Goal: Check status

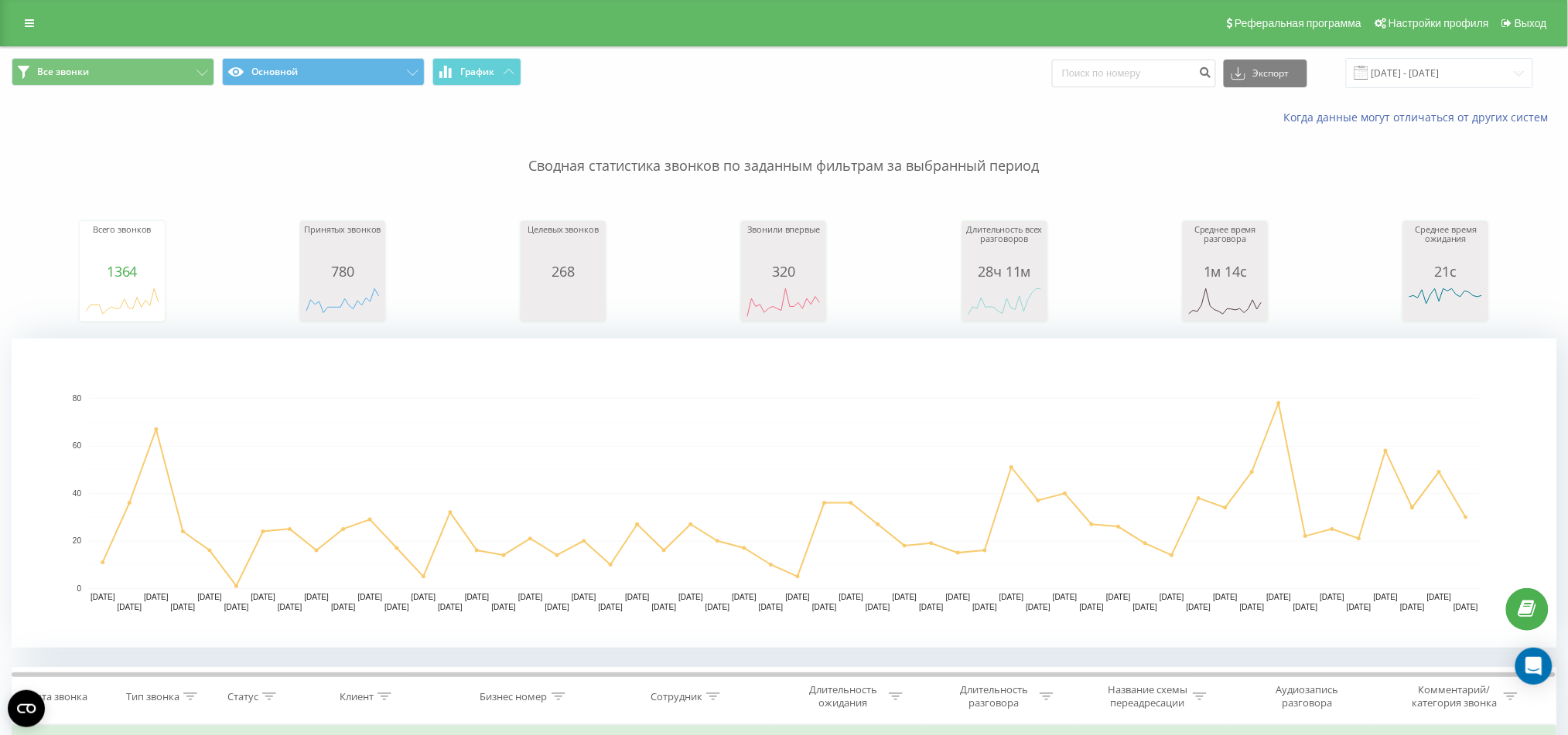
scroll to position [412, 0]
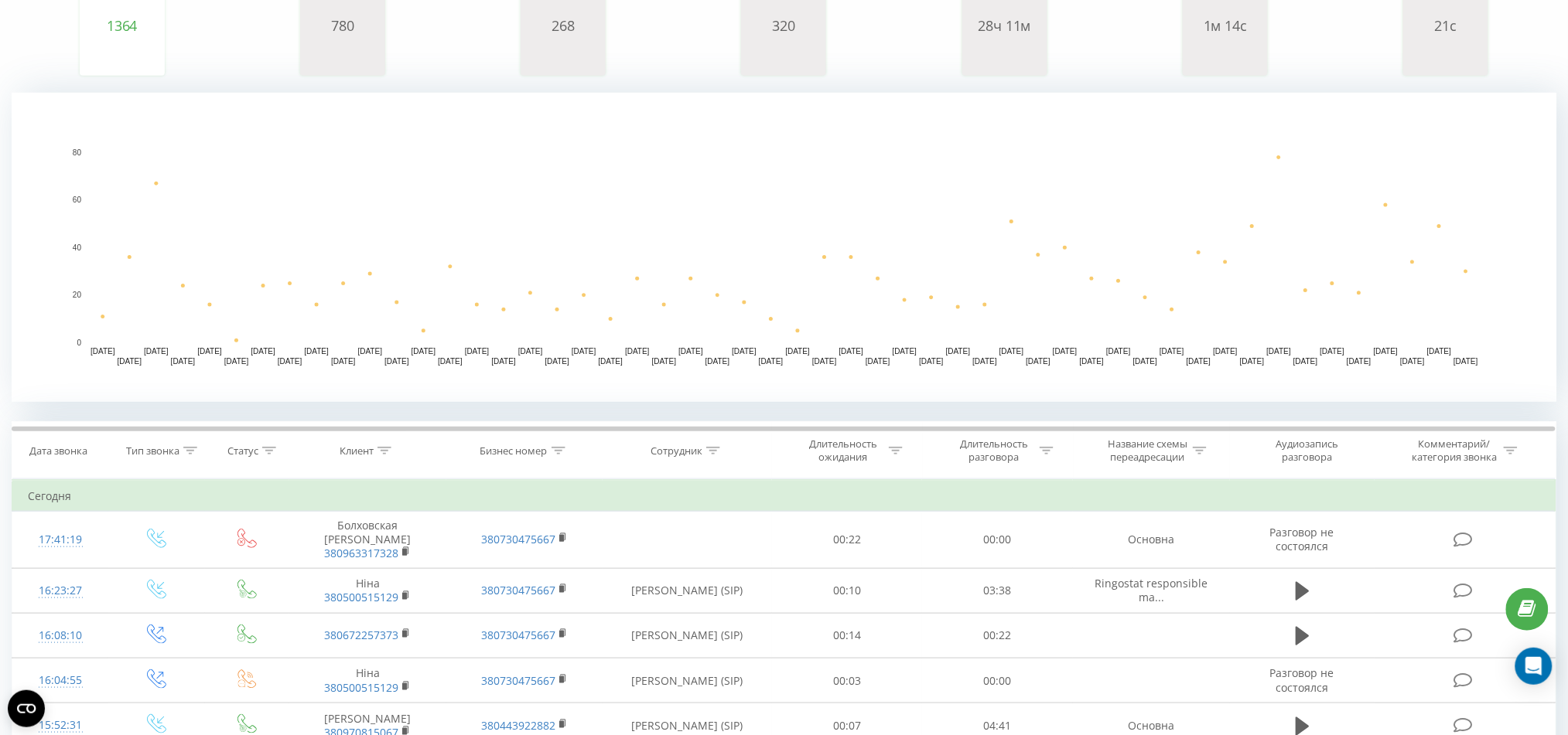
scroll to position [309, 0]
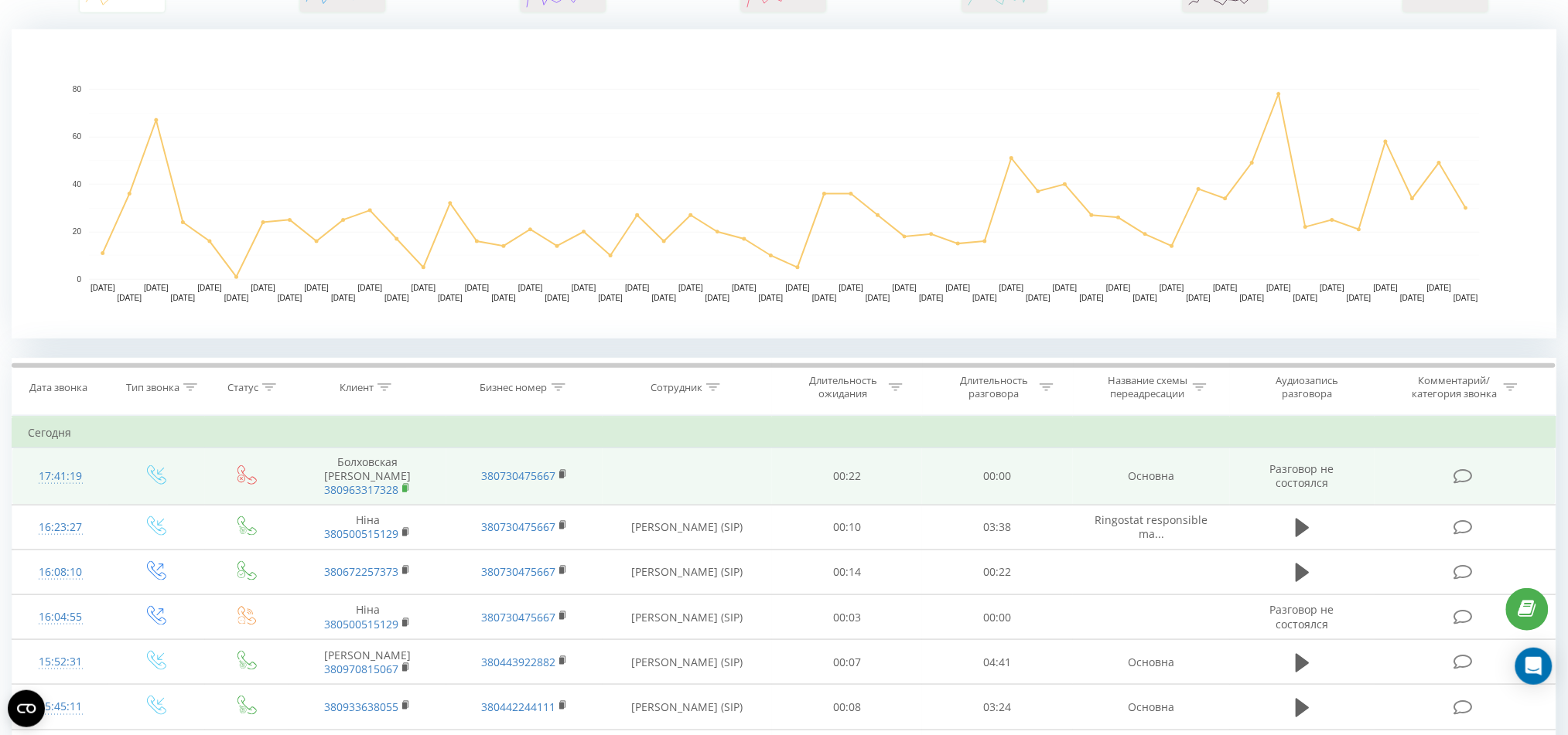
click at [406, 486] on rect at bounding box center [405, 489] width 5 height 7
